Goal: Task Accomplishment & Management: Manage account settings

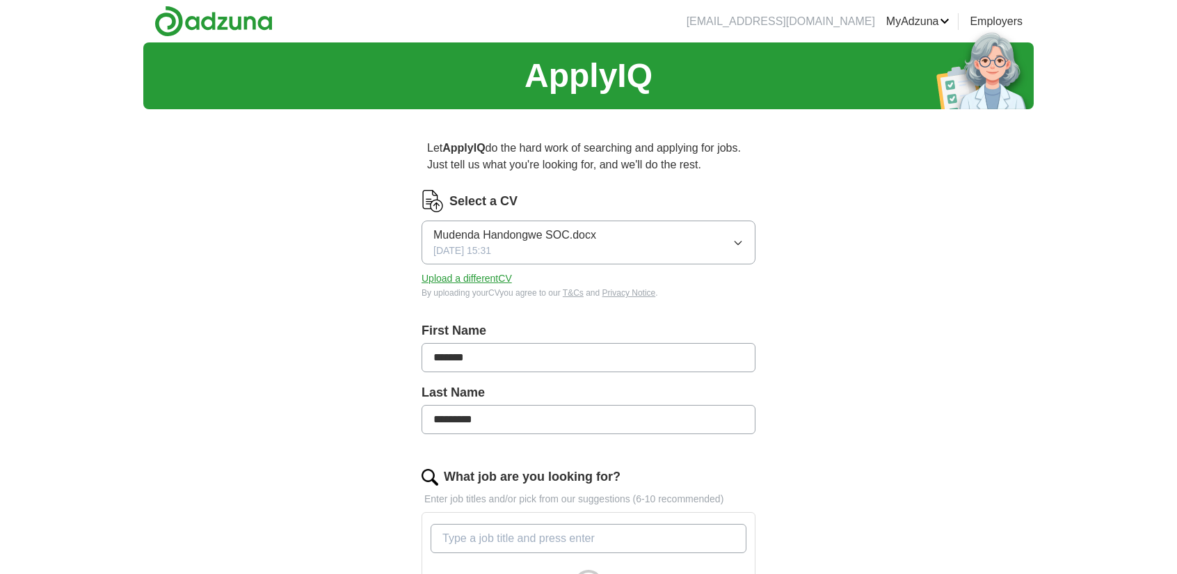
click at [302, 249] on div "ApplyIQ Let ApplyIQ do the hard work of searching and applying for jobs. Just t…" at bounding box center [588, 512] width 890 height 941
click at [670, 246] on button "Mudenda Handongwe SOC.docx [DATE] 15:31" at bounding box center [588, 242] width 334 height 44
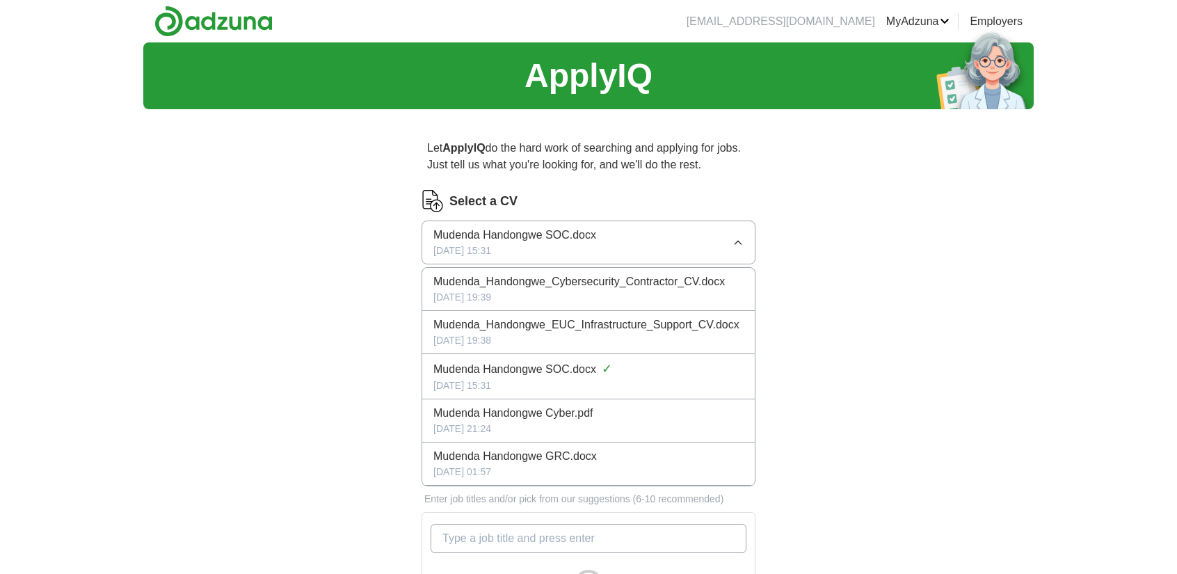
click at [983, 414] on div "ApplyIQ Let ApplyIQ do the hard work of searching and applying for jobs. Just t…" at bounding box center [588, 512] width 890 height 941
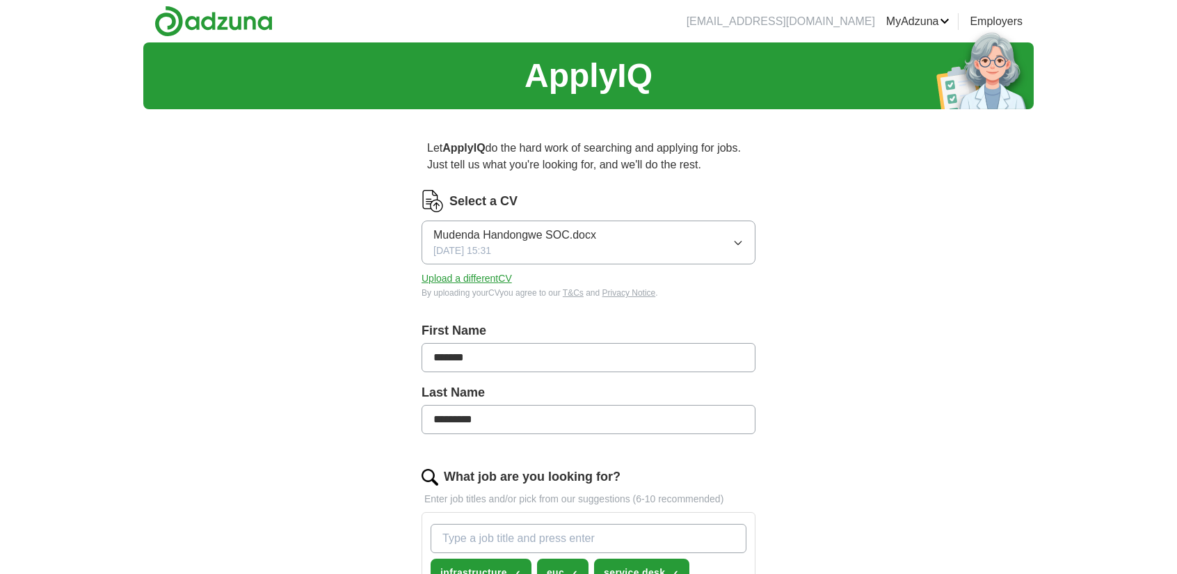
drag, startPoint x: 278, startPoint y: 350, endPoint x: 300, endPoint y: 338, distance: 25.2
click at [634, 234] on button "Mudenda Handongwe SOC.docx [DATE] 15:31" at bounding box center [588, 242] width 334 height 44
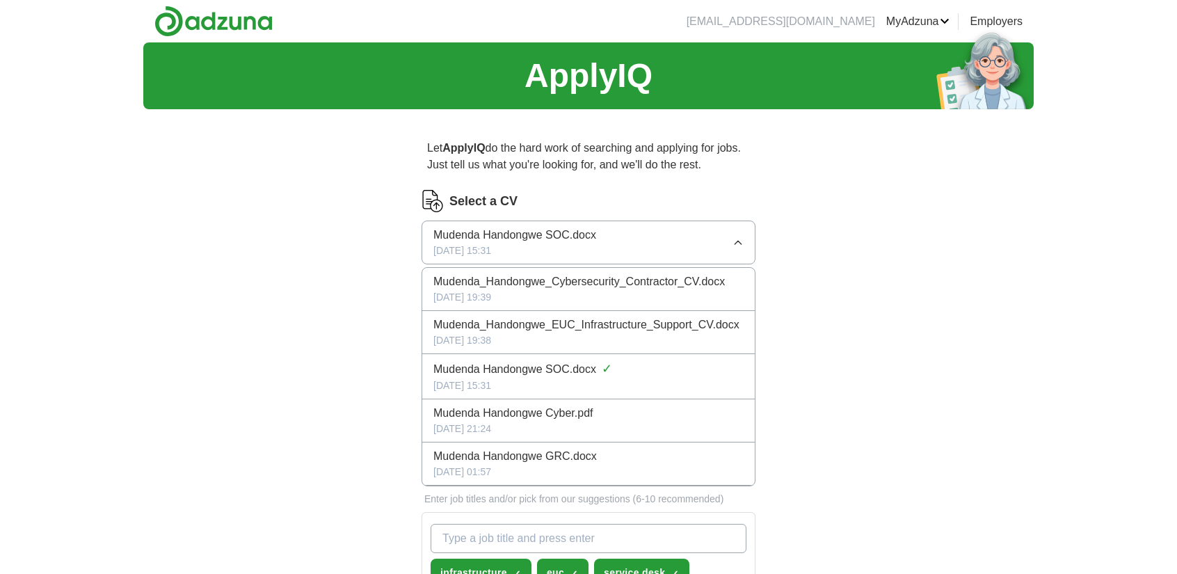
click at [746, 303] on li "Mudenda_Handongwe_Cybersecurity_Contractor_CV.docx [DATE] 19:39" at bounding box center [588, 289] width 332 height 43
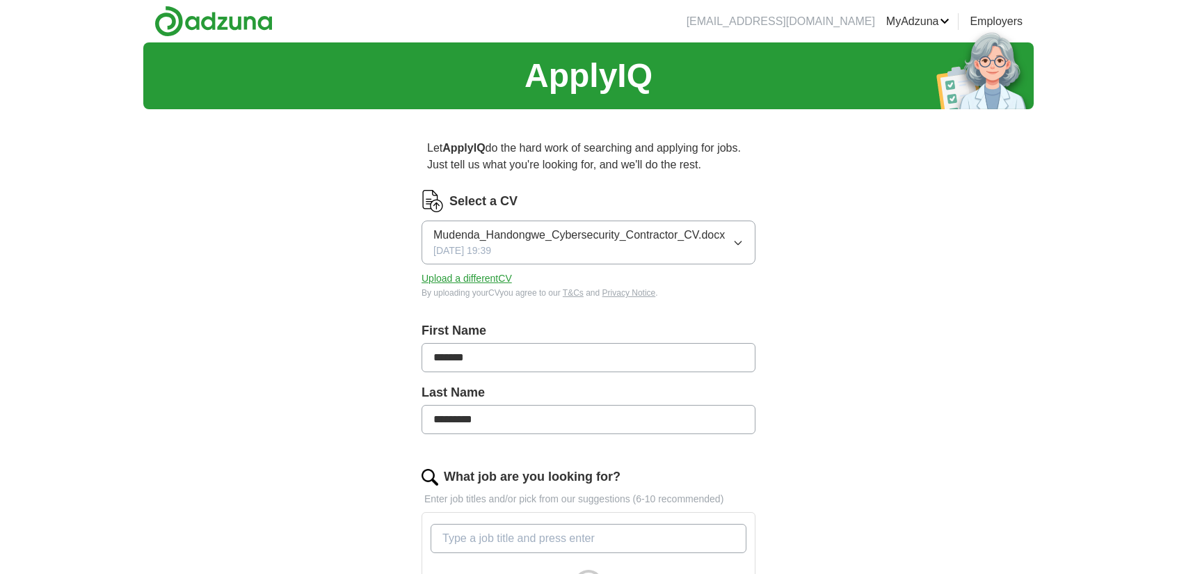
click at [992, 340] on div "ApplyIQ Let ApplyIQ do the hard work of searching and applying for jobs. Just t…" at bounding box center [588, 512] width 890 height 941
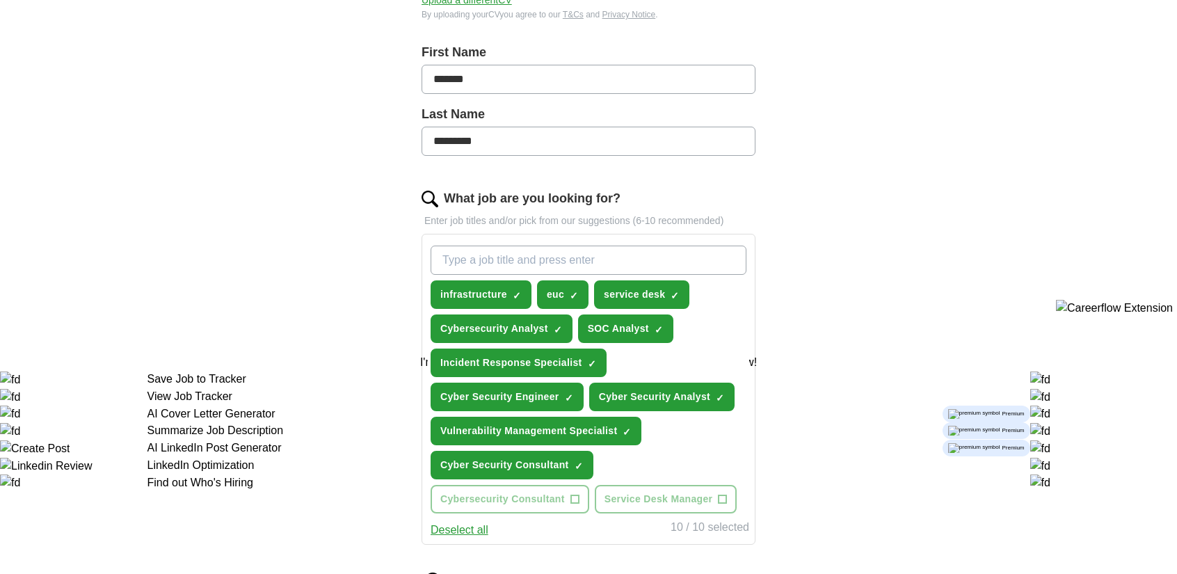
scroll to position [556, 0]
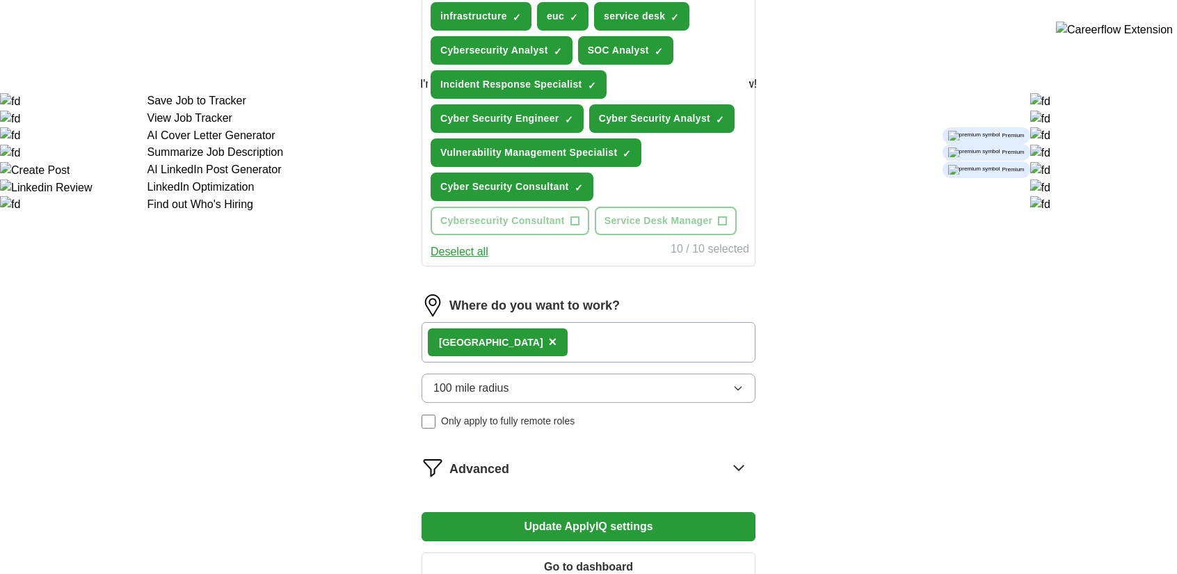
click at [561, 390] on button "100 mile radius" at bounding box center [588, 387] width 334 height 29
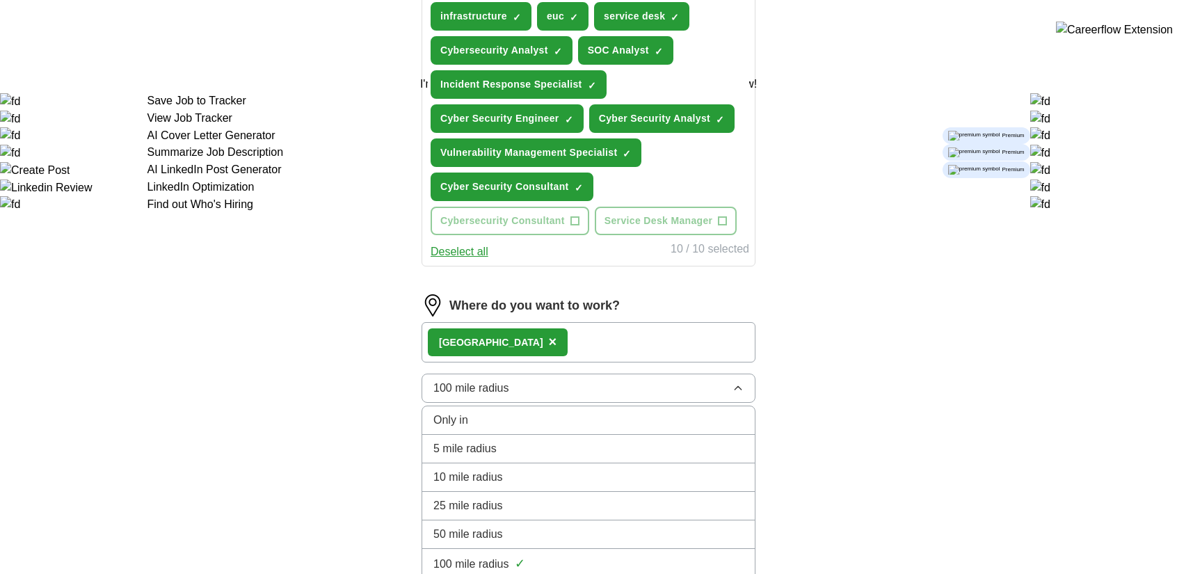
scroll to position [740, 0]
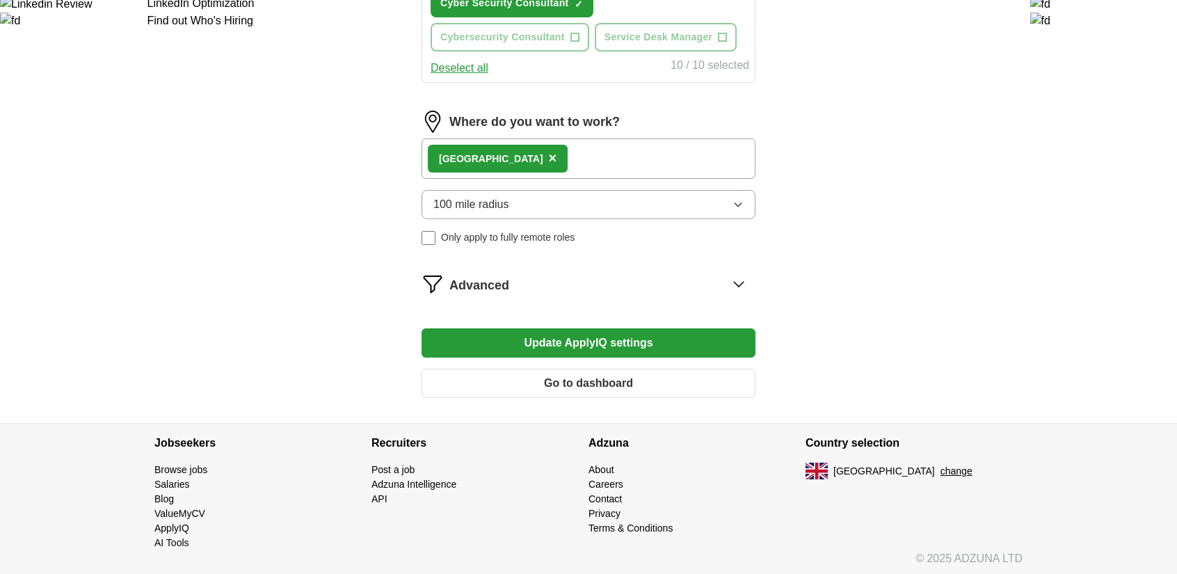
click at [579, 352] on button "Update ApplyIQ settings" at bounding box center [588, 342] width 334 height 29
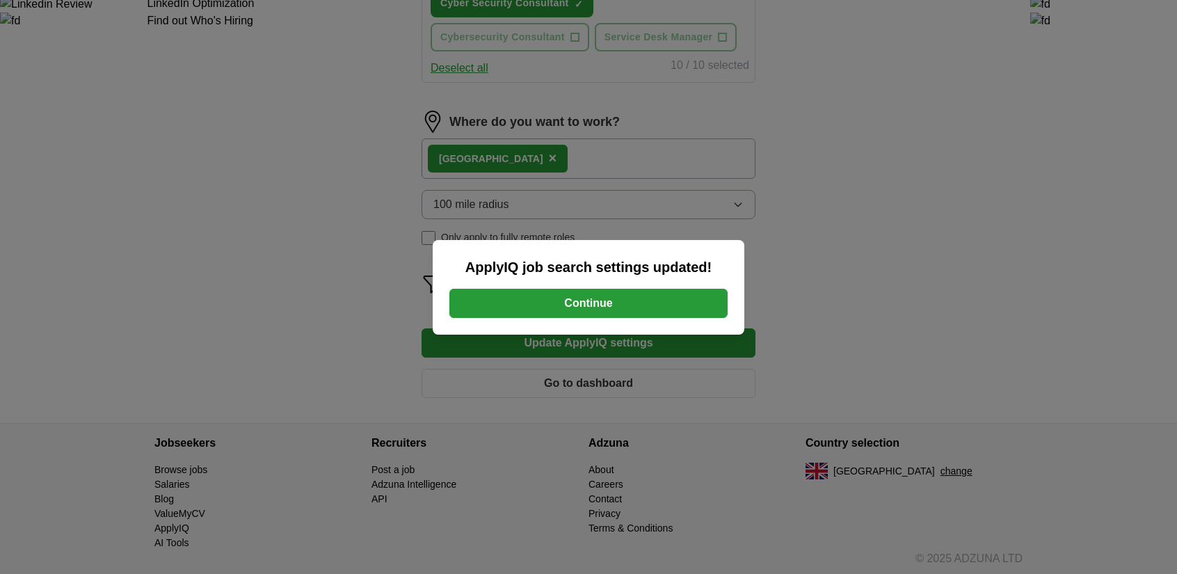
click at [598, 304] on button "Continue" at bounding box center [588, 303] width 278 height 29
